Goal: Task Accomplishment & Management: Use online tool/utility

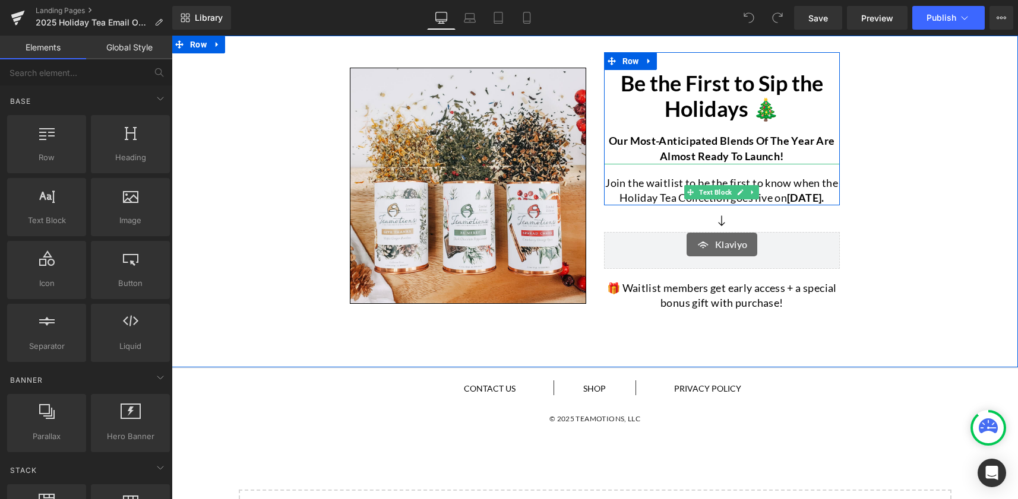
click at [796, 194] on strong "[DATE]." at bounding box center [805, 197] width 37 height 13
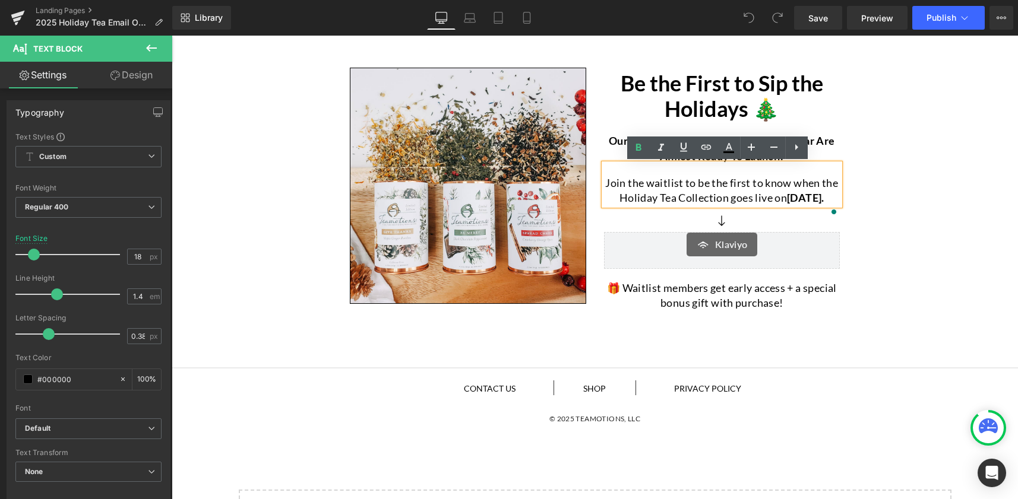
drag, startPoint x: 818, startPoint y: 182, endPoint x: 815, endPoint y: 213, distance: 31.7
click at [815, 205] on p "Join the waitlist to be the first to know when the Holiday Tea Collection goes …" at bounding box center [722, 191] width 236 height 30
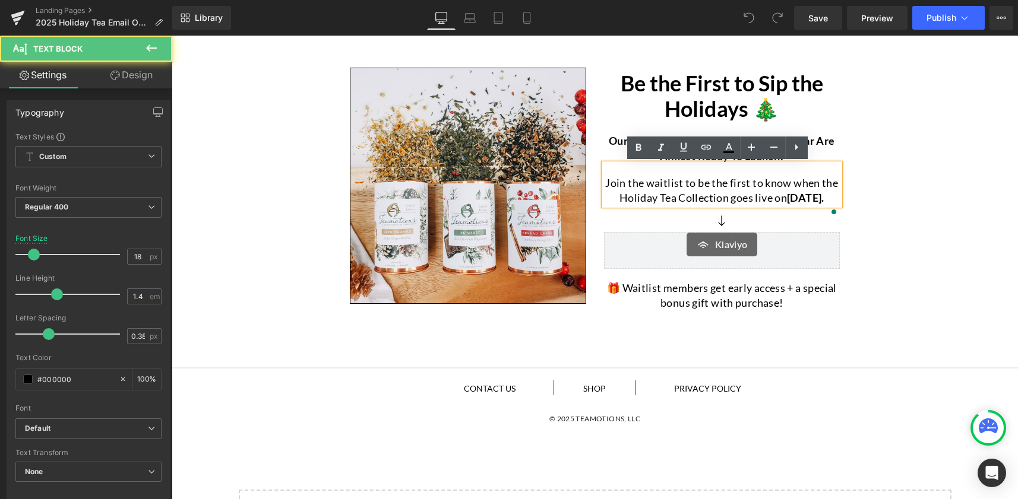
click at [797, 205] on p "Join the waitlist to be the first to know when the Holiday Tea Collection goes …" at bounding box center [722, 191] width 236 height 30
click at [606, 199] on p "Join the waitlist to be the first to know when the Holiday Tea Collection goes …" at bounding box center [722, 191] width 236 height 30
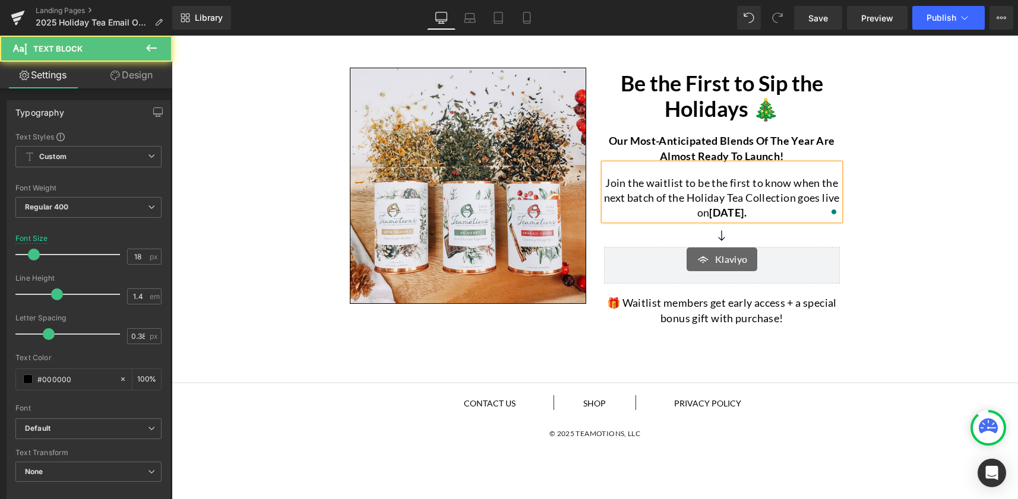
drag, startPoint x: 684, startPoint y: 216, endPoint x: 773, endPoint y: 218, distance: 89.1
click at [773, 218] on p "Join the waitlist to be the first to know when the next batch of the Holiday Te…" at bounding box center [722, 198] width 236 height 45
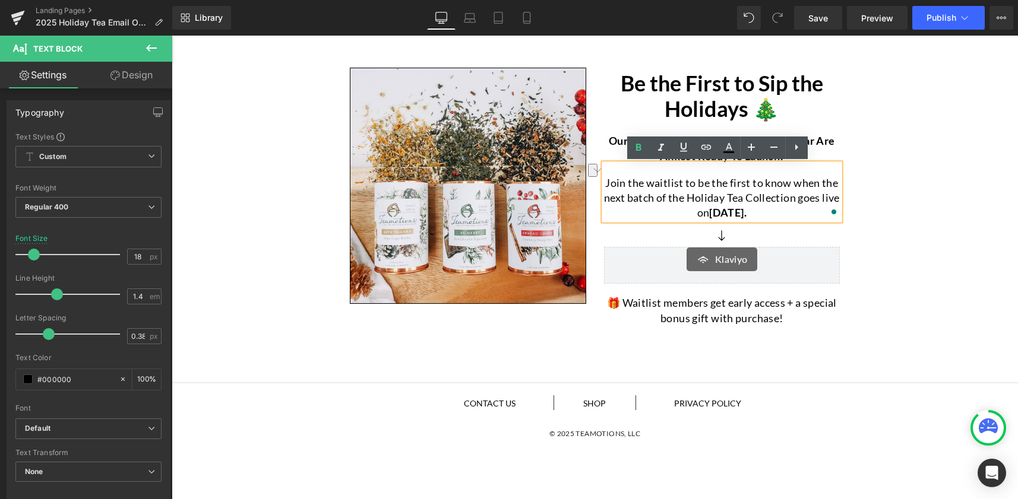
drag, startPoint x: 724, startPoint y: 213, endPoint x: 674, endPoint y: 215, distance: 50.5
click at [674, 215] on p "Join the waitlist to be the first to know when the next batch of the Holiday Te…" at bounding box center [722, 198] width 236 height 45
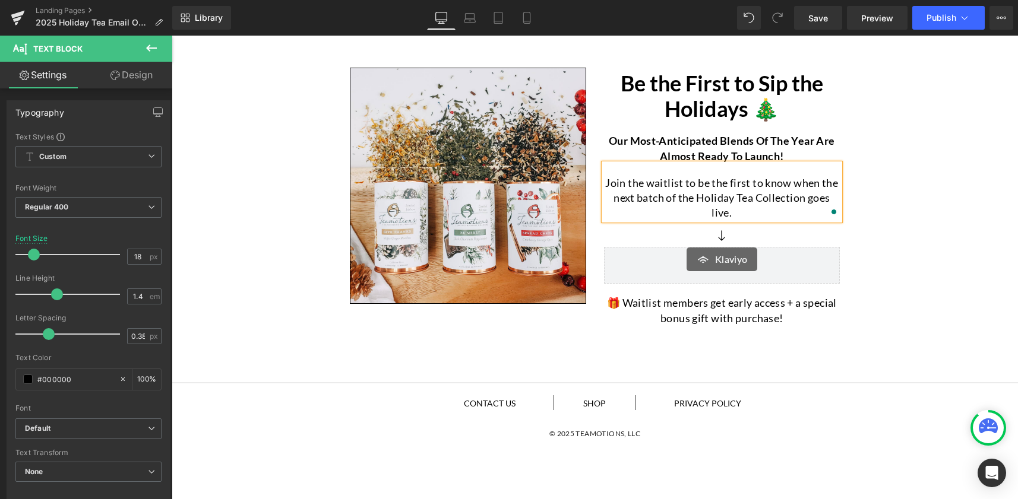
click at [915, 177] on div "Image Be the First to Sip the Holidays 🎄 Heading Our most-anticipated blends of…" at bounding box center [595, 187] width 846 height 290
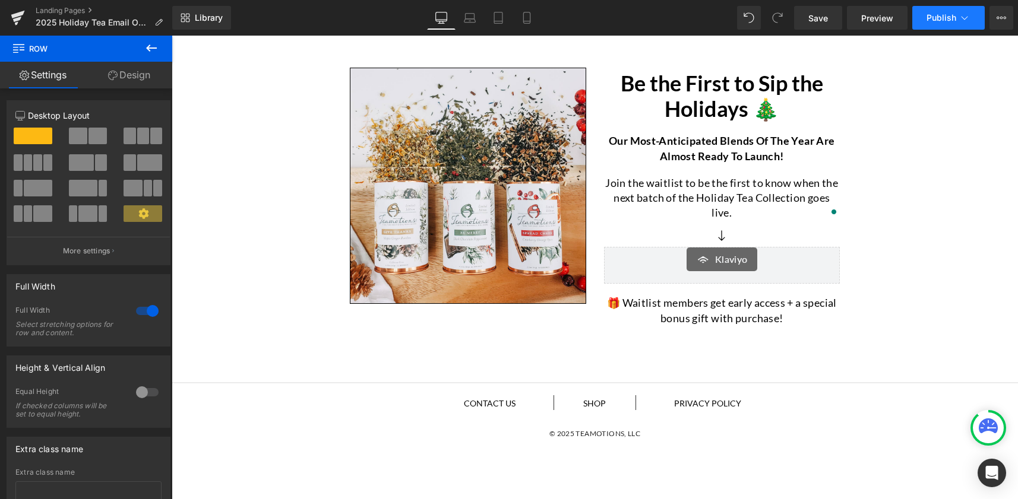
click at [937, 23] on button "Publish" at bounding box center [948, 18] width 72 height 24
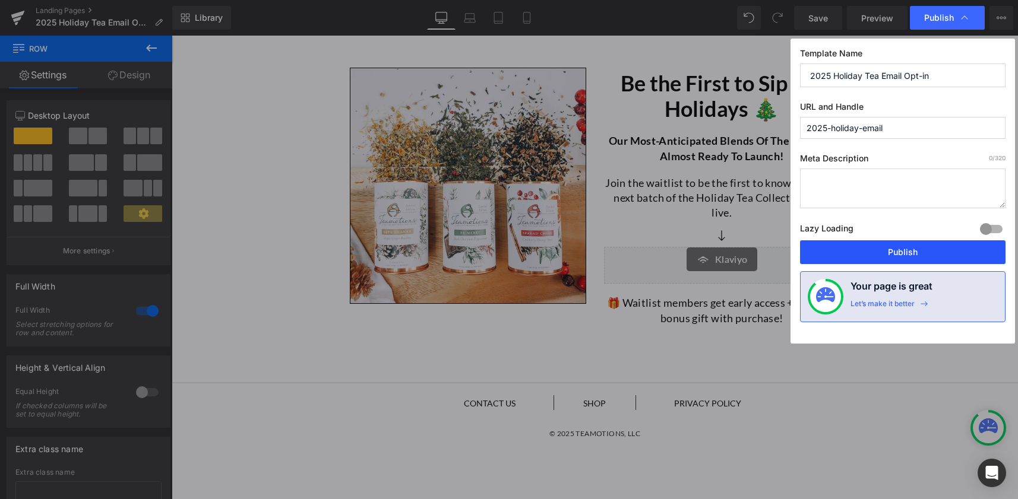
click at [911, 250] on button "Publish" at bounding box center [902, 252] width 205 height 24
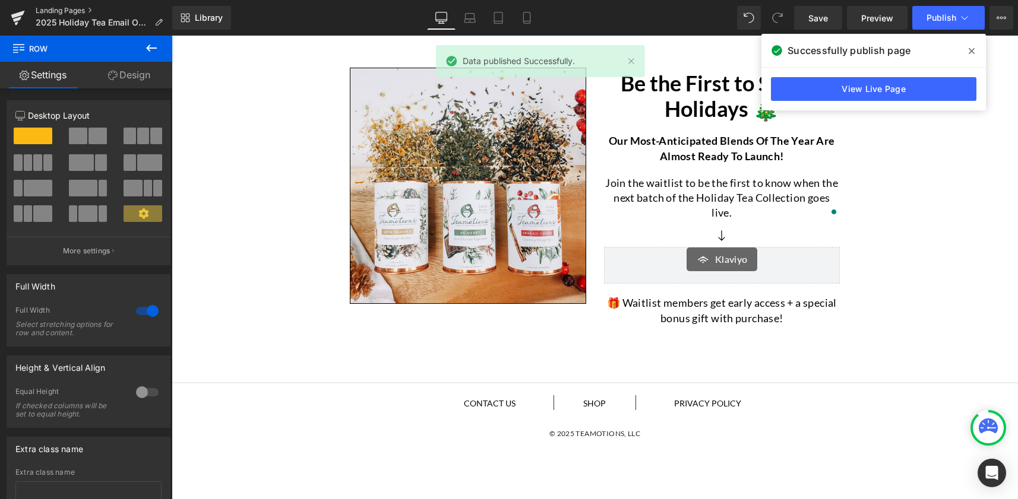
click at [52, 9] on link "Landing Pages" at bounding box center [104, 10] width 137 height 9
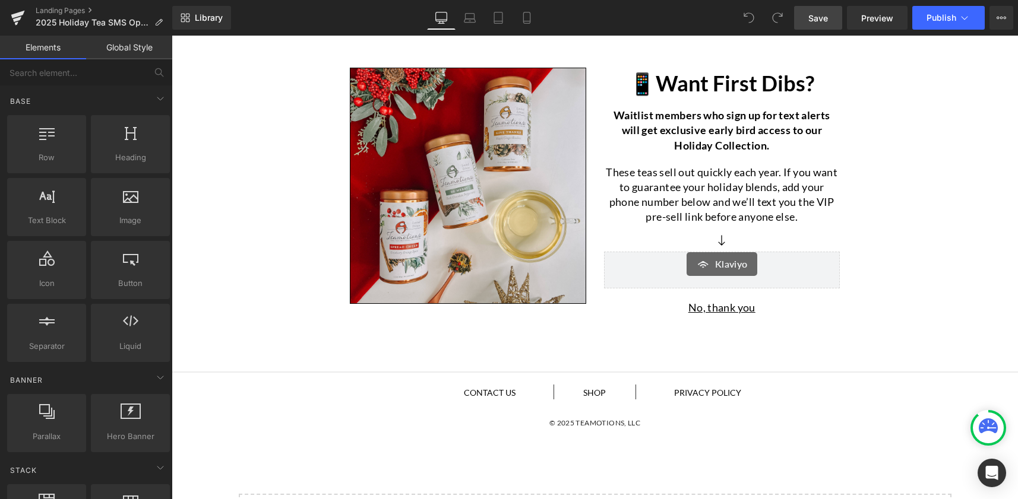
click at [822, 22] on span "Save" at bounding box center [818, 18] width 20 height 12
click at [62, 12] on link "Landing Pages" at bounding box center [104, 10] width 137 height 9
